Goal: Task Accomplishment & Management: Manage account settings

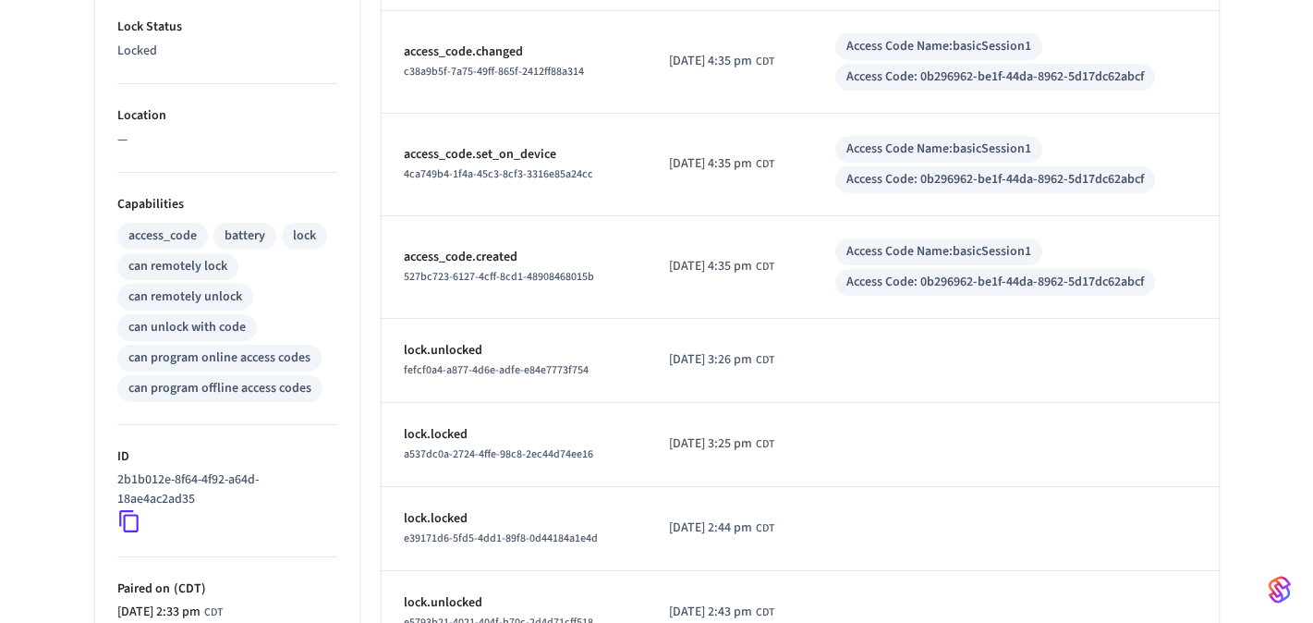
scroll to position [589, 0]
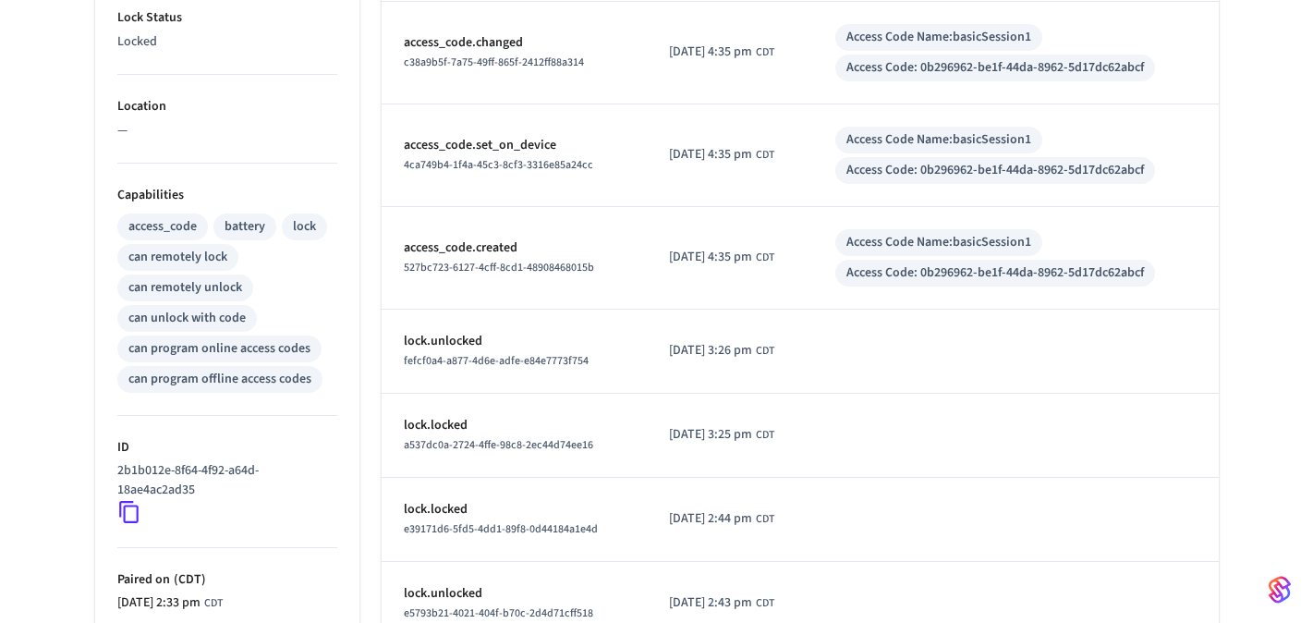
click at [275, 351] on div "can program online access codes" at bounding box center [219, 348] width 182 height 19
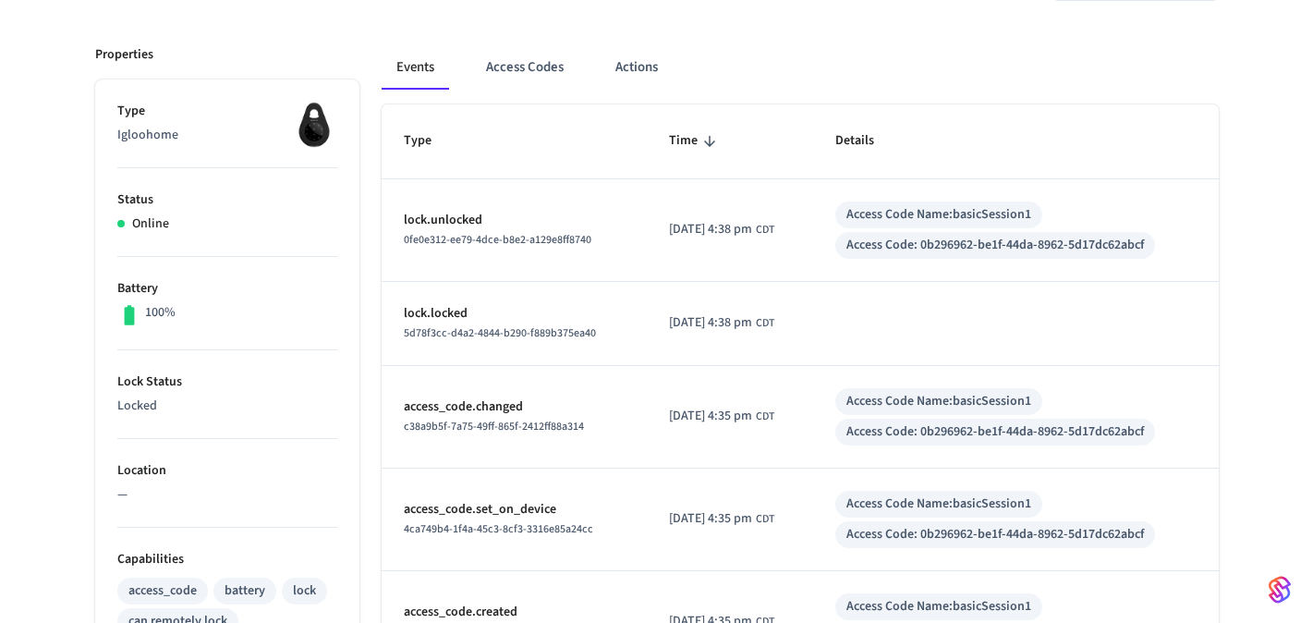
scroll to position [0, 0]
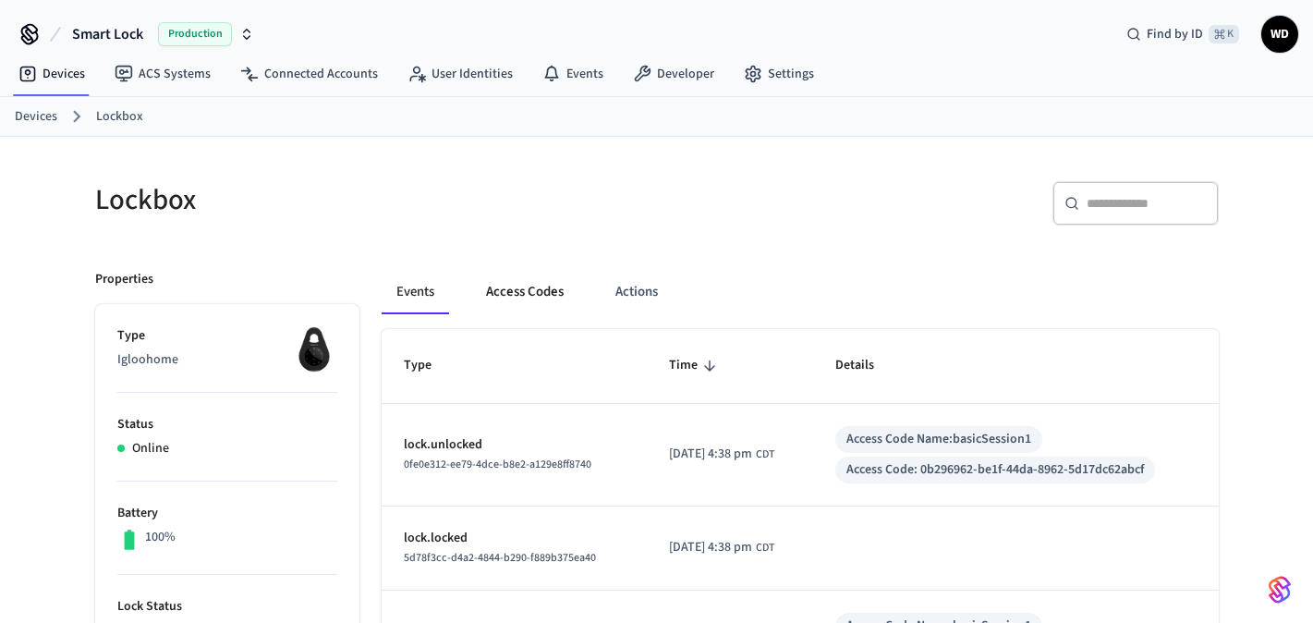
click at [531, 300] on button "Access Codes" at bounding box center [524, 292] width 107 height 44
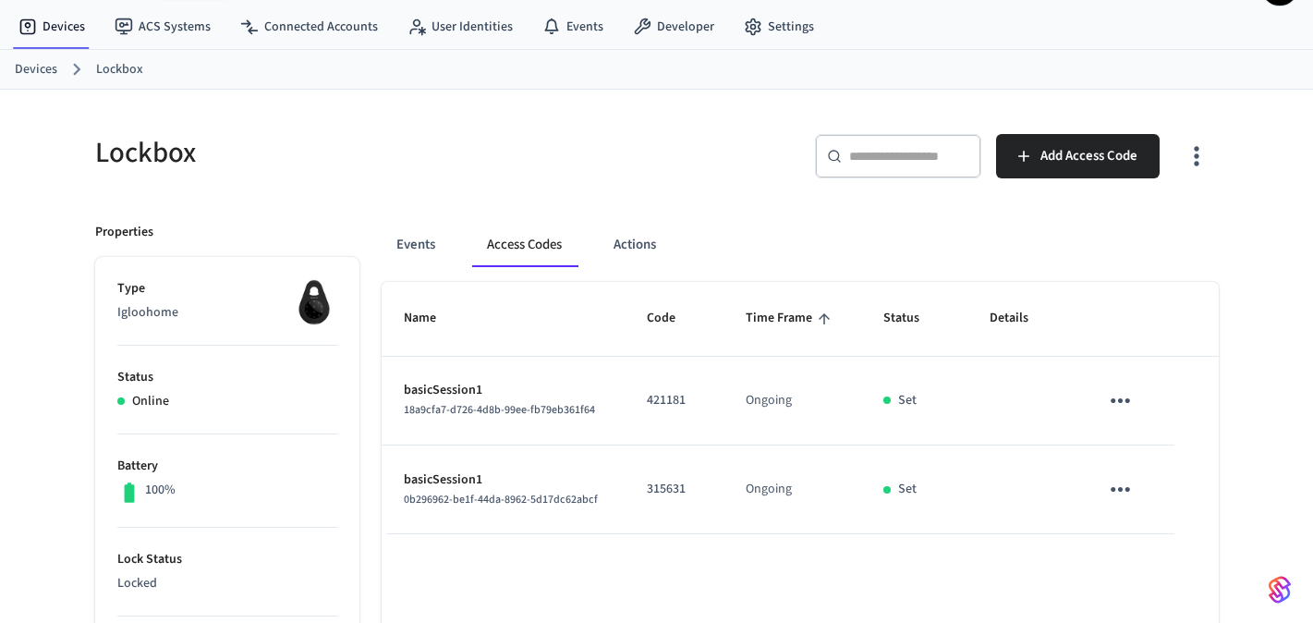
scroll to position [51, 0]
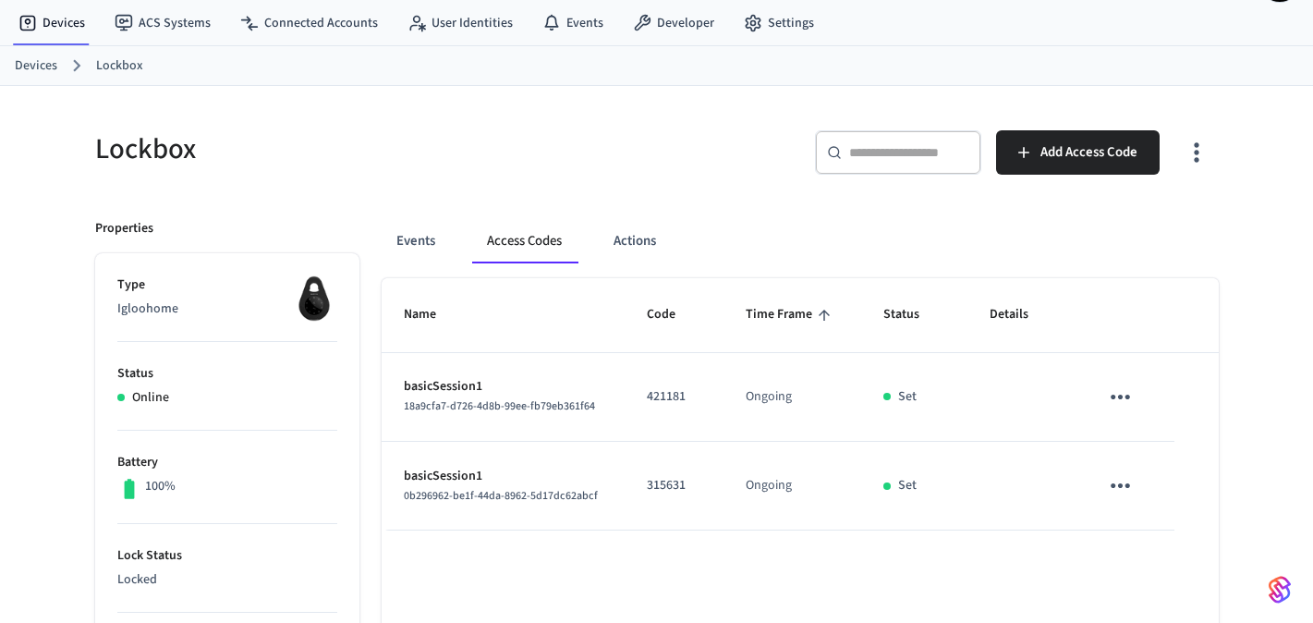
click at [1122, 392] on icon "sticky table" at bounding box center [1120, 397] width 29 height 29
click at [1144, 515] on li "Delete" at bounding box center [1164, 501] width 88 height 49
click at [1122, 480] on icon "sticky table" at bounding box center [1122, 485] width 29 height 29
click at [1136, 556] on li "Delete" at bounding box center [1166, 568] width 88 height 49
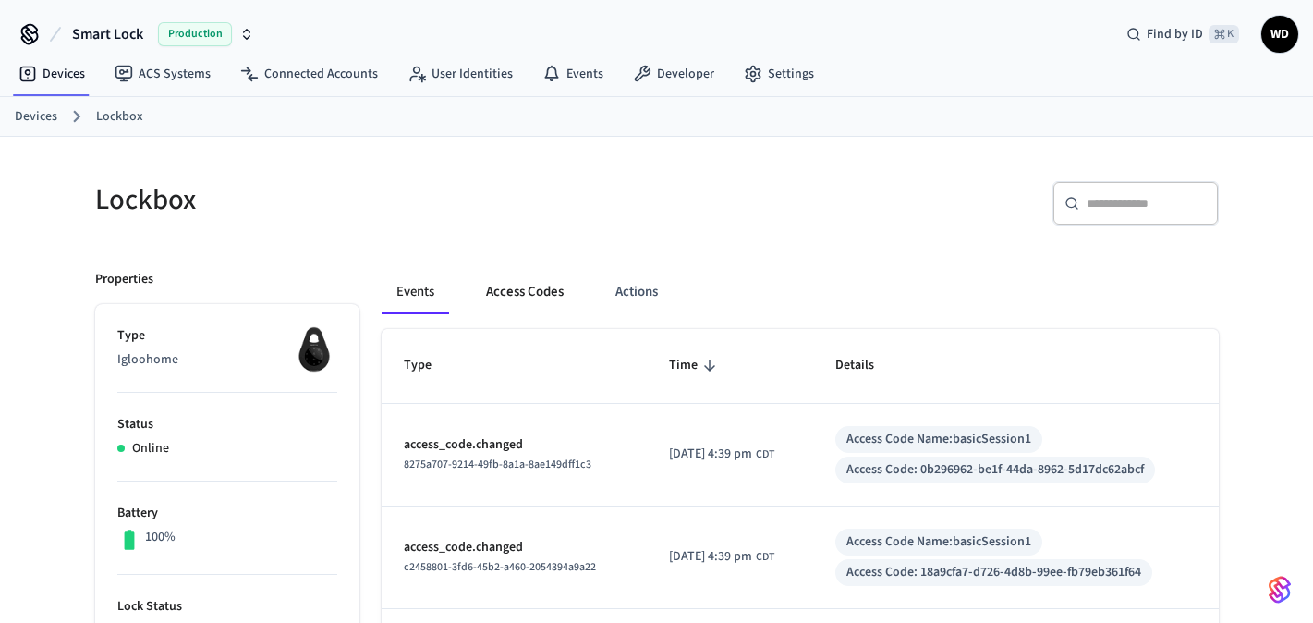
click at [548, 280] on button "Access Codes" at bounding box center [524, 292] width 107 height 44
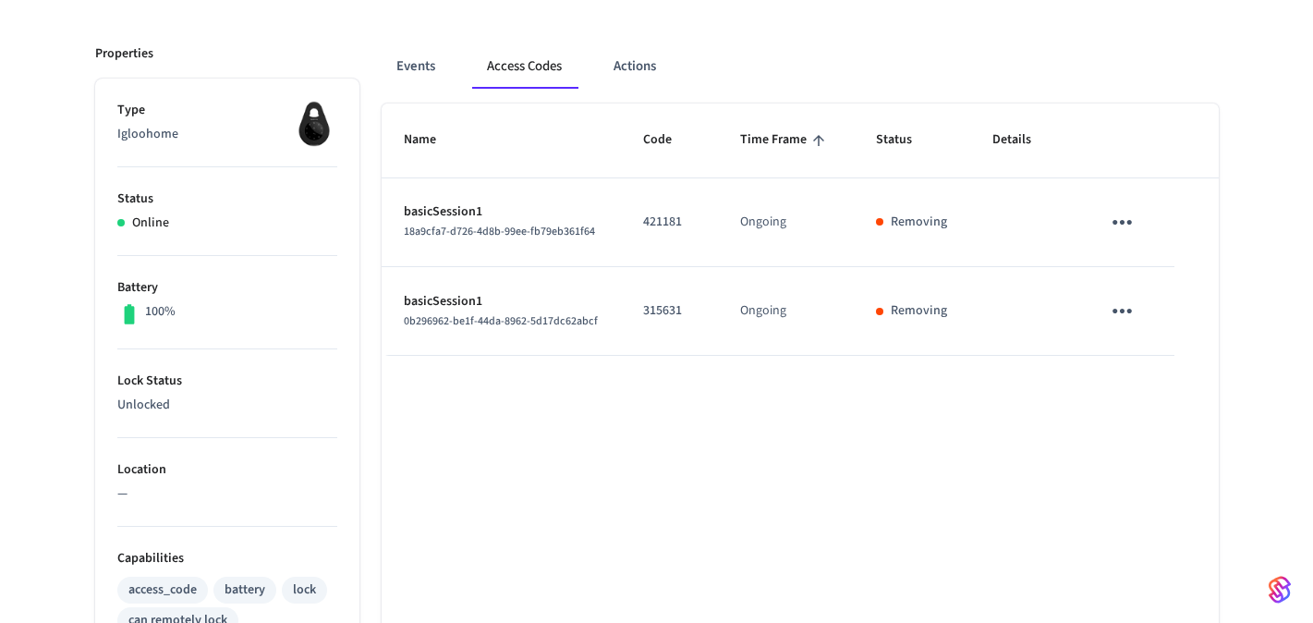
scroll to position [226, 0]
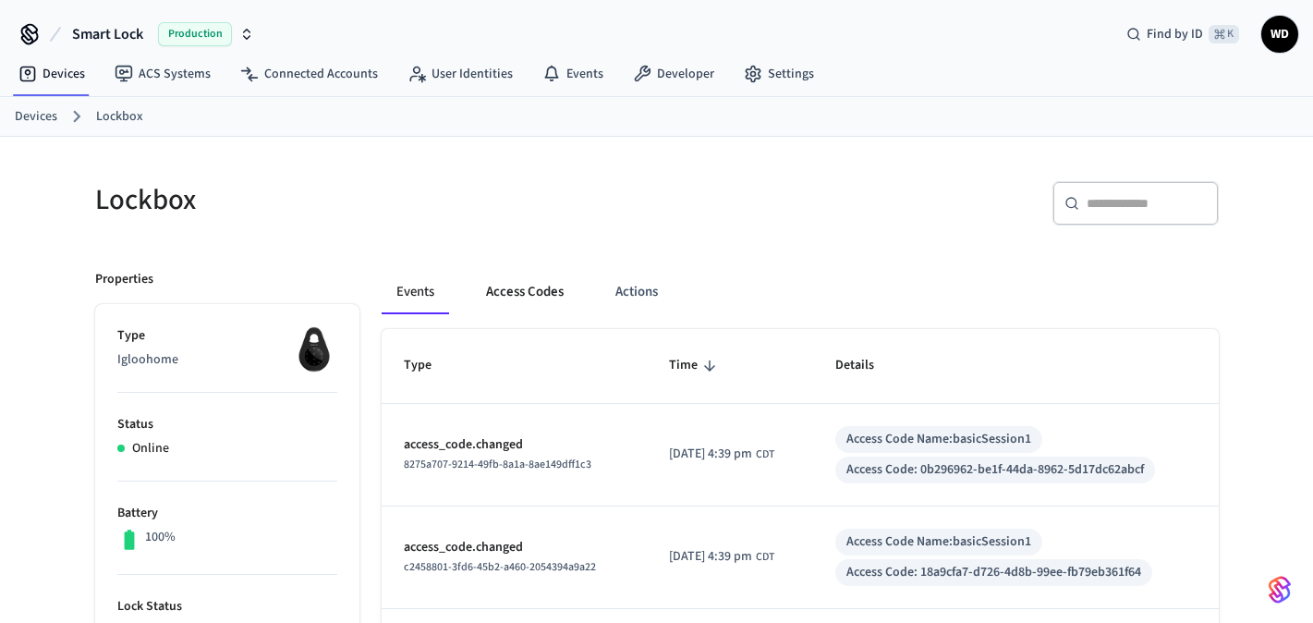
click at [517, 277] on button "Access Codes" at bounding box center [524, 292] width 107 height 44
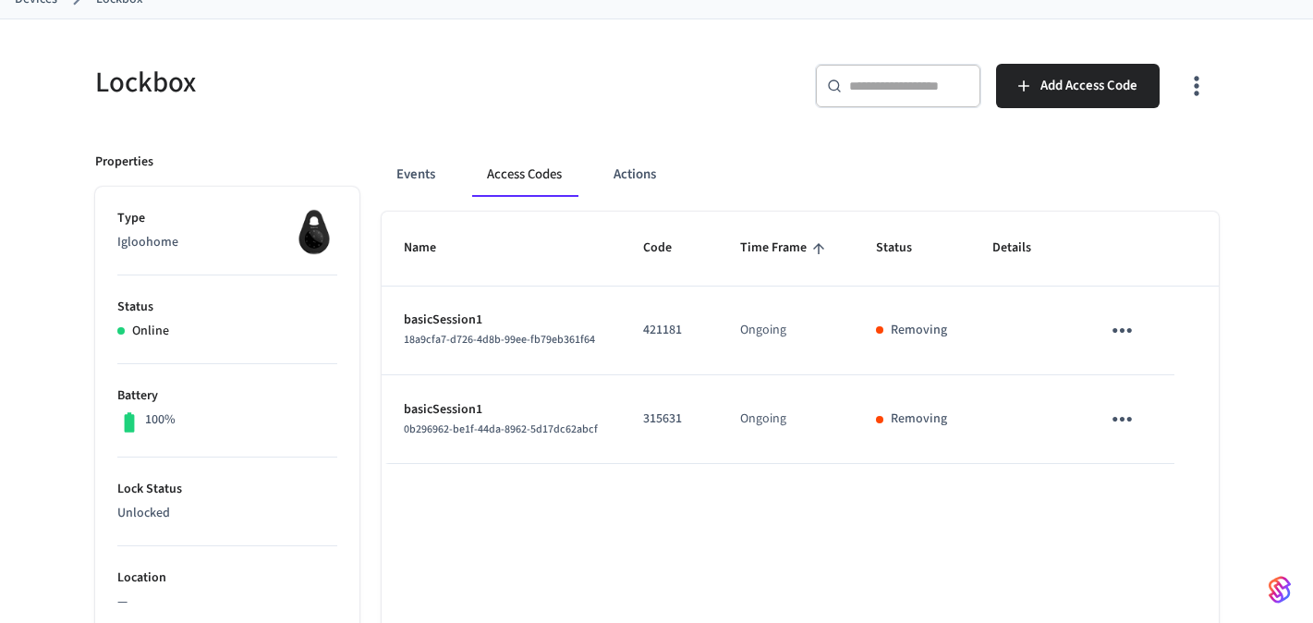
scroll to position [123, 0]
